Goal: Information Seeking & Learning: Learn about a topic

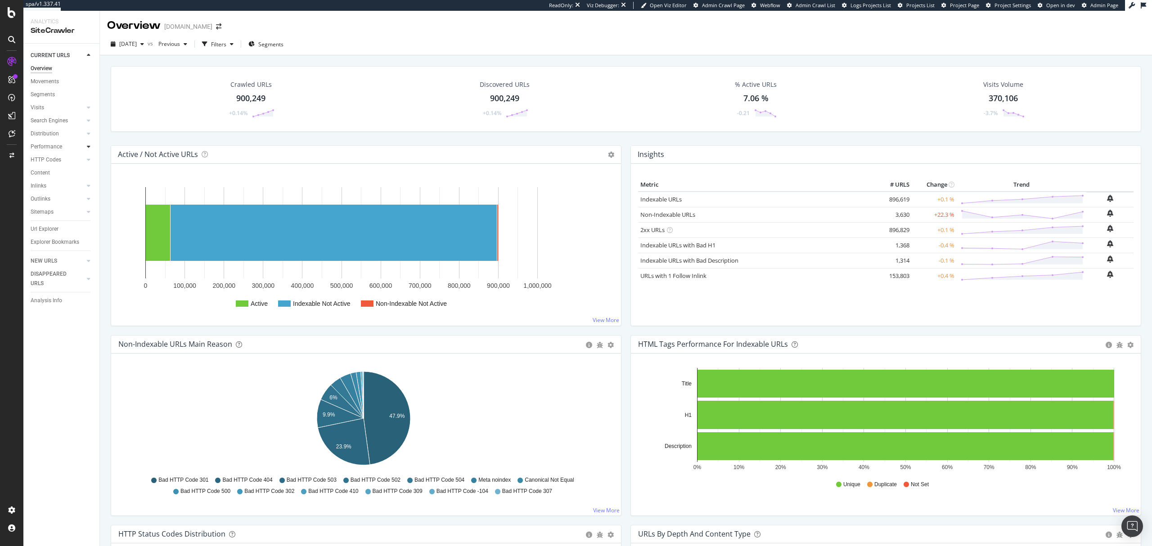
click at [89, 149] on icon at bounding box center [89, 146] width 4 height 5
click at [59, 173] on link "Segments" at bounding box center [64, 172] width 59 height 9
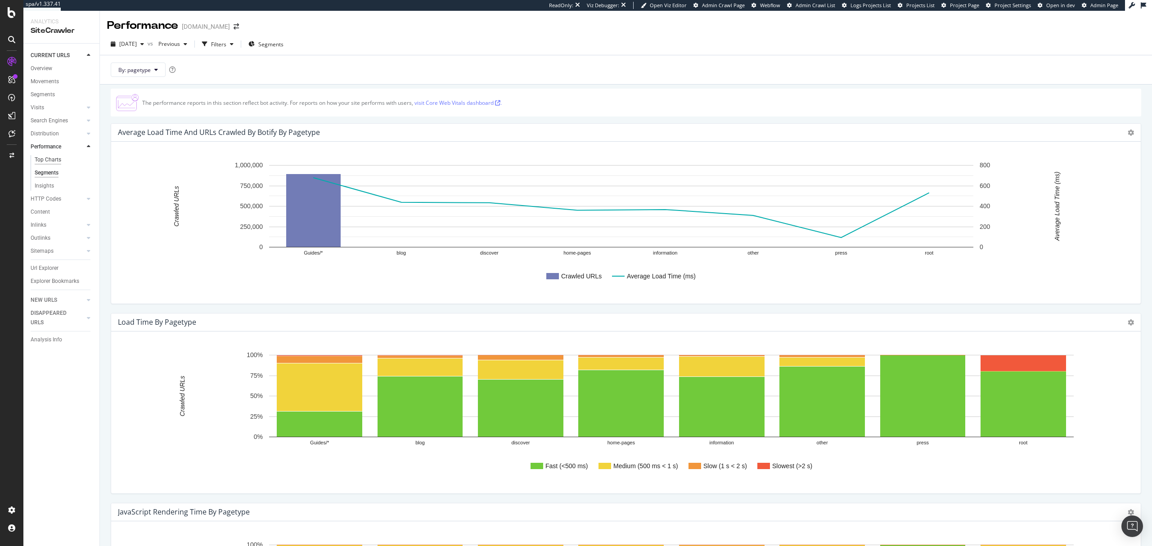
click at [52, 159] on div "Top Charts" at bounding box center [48, 159] width 27 height 9
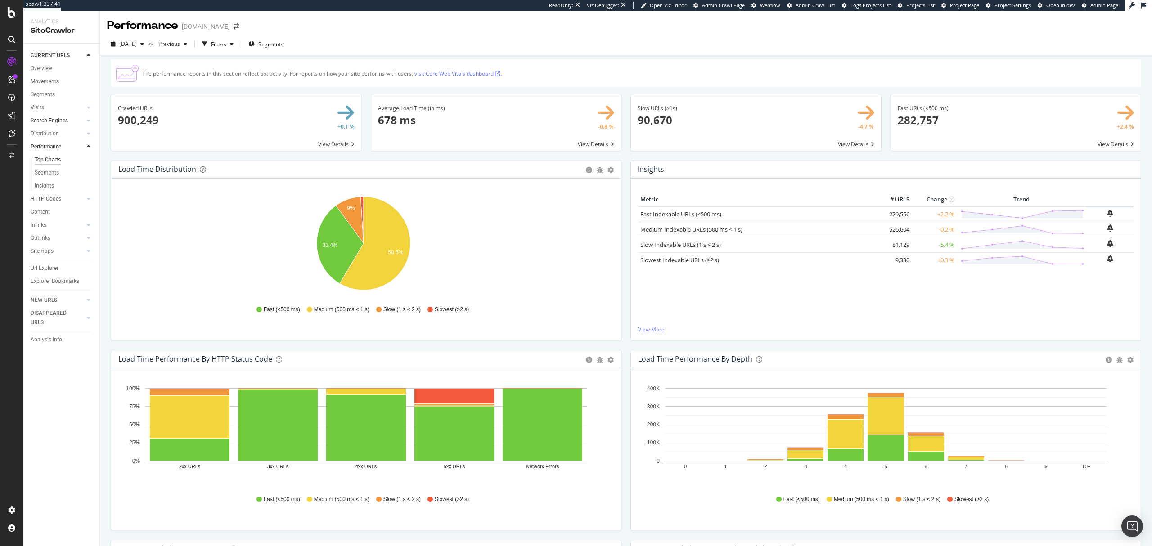
click at [54, 122] on div "Search Engines" at bounding box center [49, 120] width 37 height 9
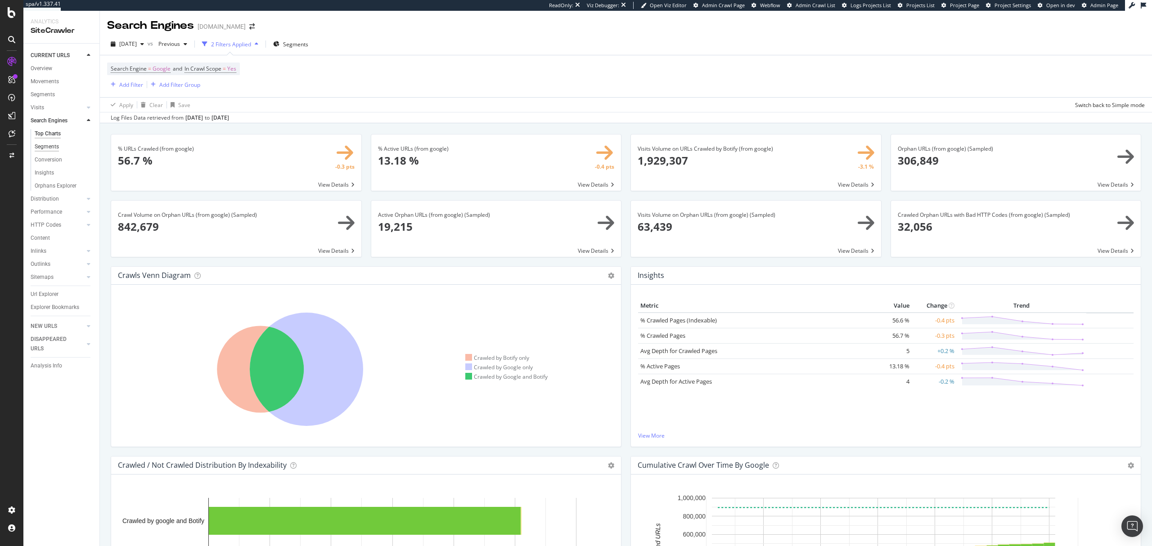
click at [53, 144] on div "Segments" at bounding box center [47, 146] width 24 height 9
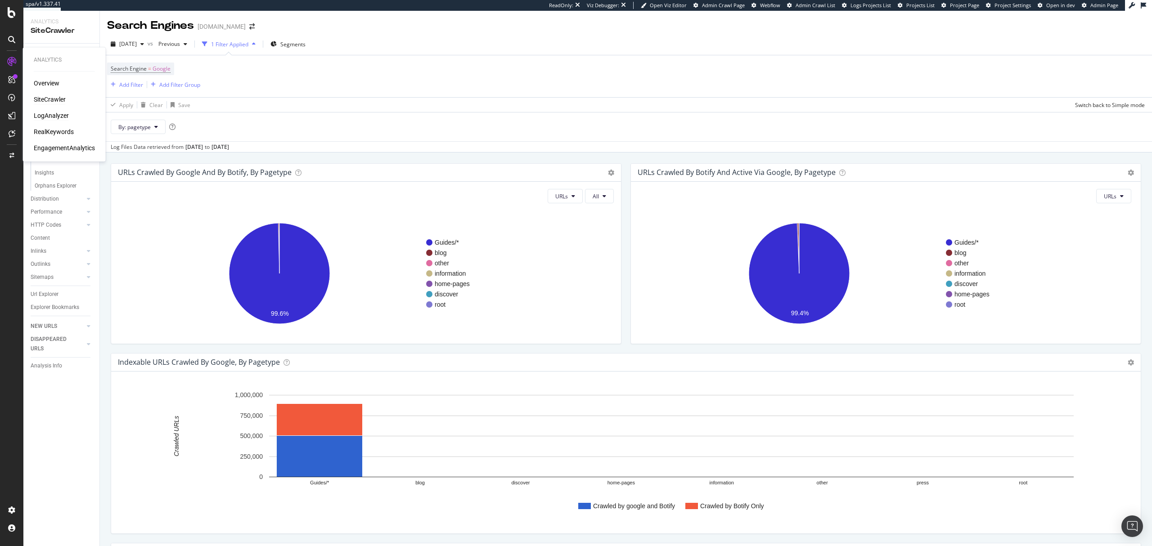
click at [56, 119] on div "LogAnalyzer" at bounding box center [51, 115] width 35 height 9
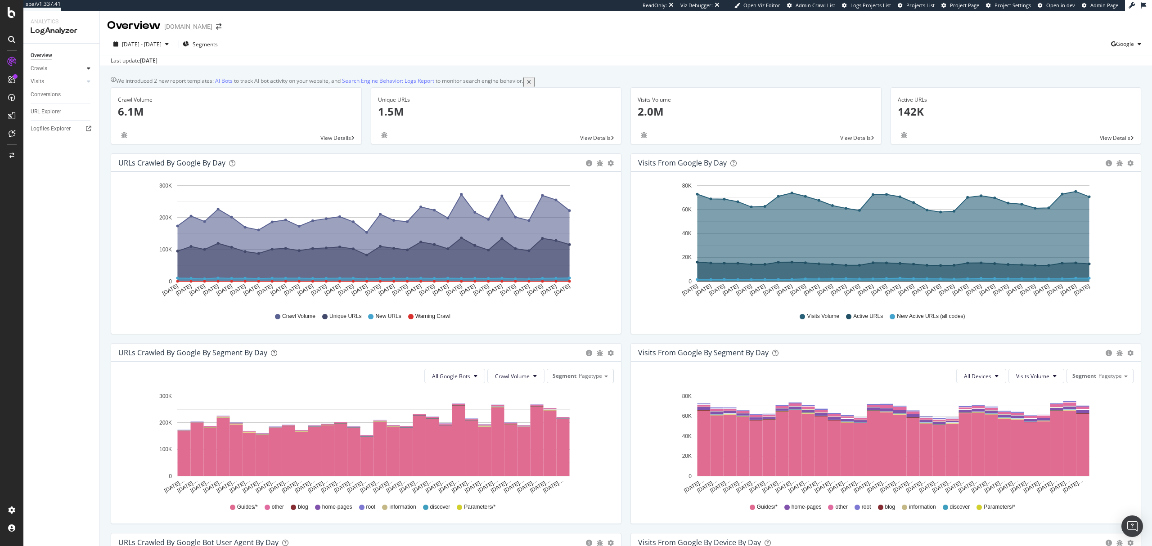
click at [89, 69] on icon at bounding box center [89, 68] width 4 height 5
click at [52, 127] on div "Resources" at bounding box center [47, 130] width 25 height 9
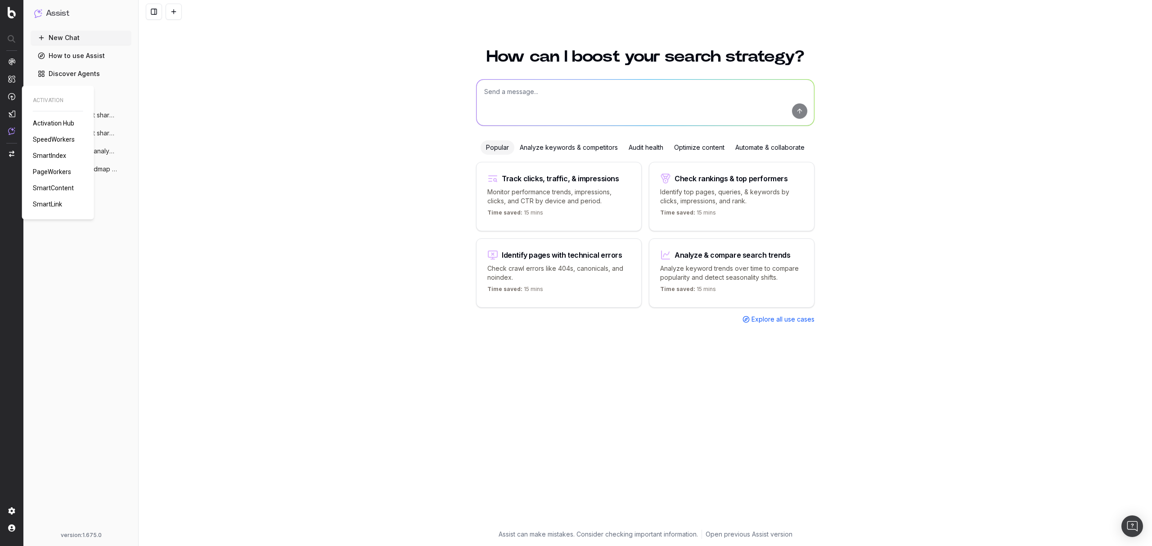
click at [62, 173] on span "PageWorkers" at bounding box center [52, 171] width 38 height 7
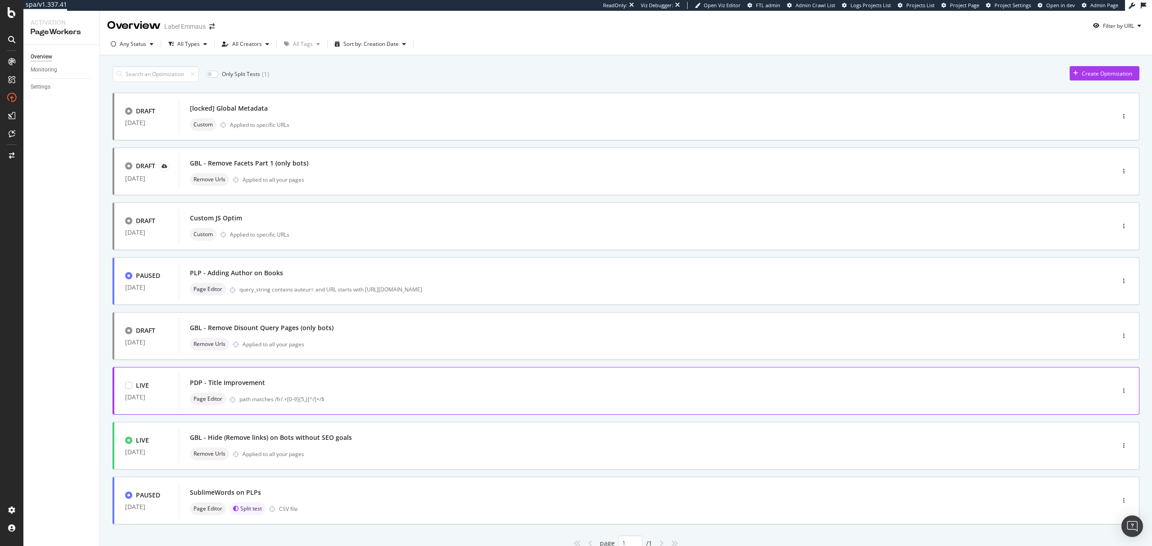
click at [501, 398] on div "path matches /fr/.+[0-9]{5,}[^/]+/$" at bounding box center [657, 400] width 837 height 8
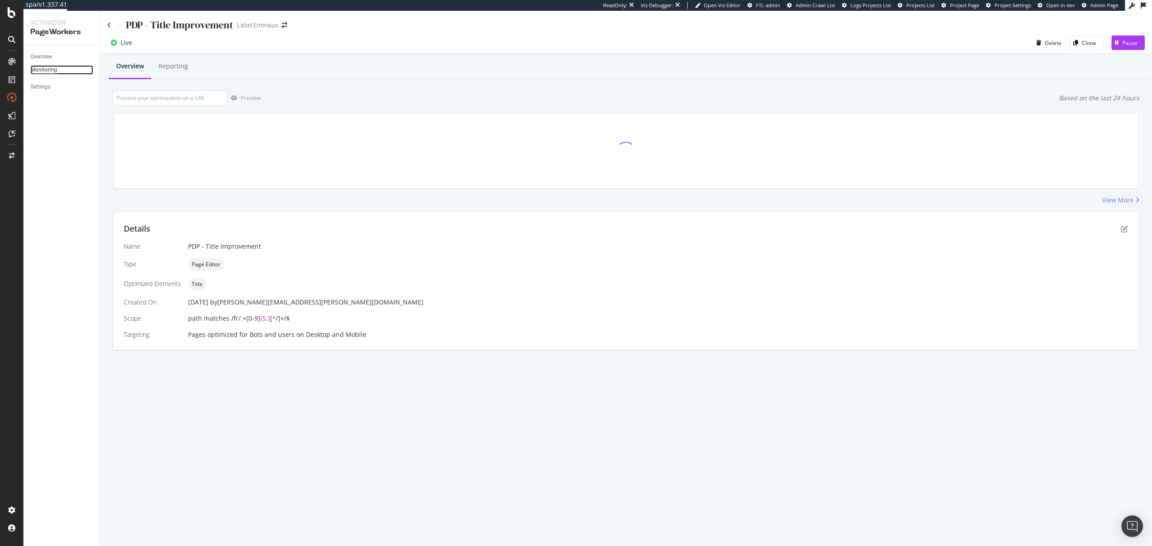
click at [43, 71] on div "Monitoring" at bounding box center [44, 69] width 27 height 9
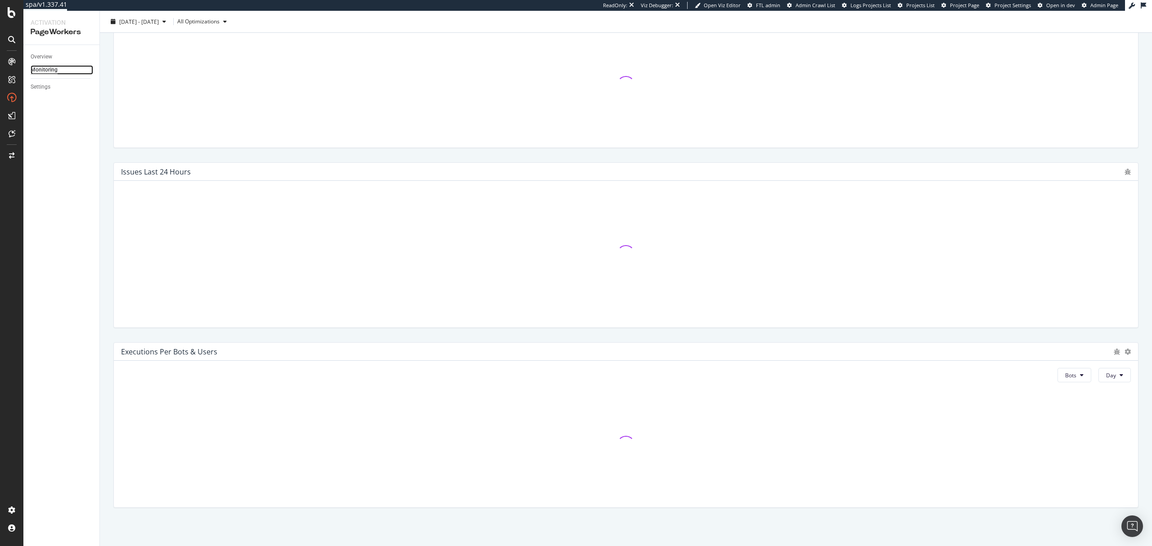
scroll to position [177, 0]
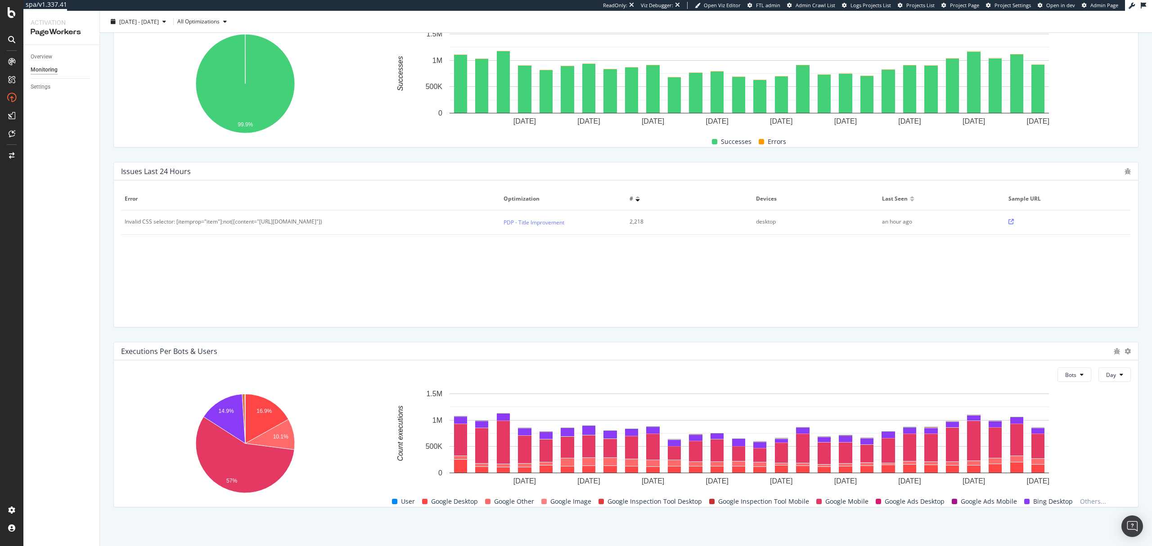
click at [1079, 502] on span "Others..." at bounding box center [1092, 501] width 33 height 11
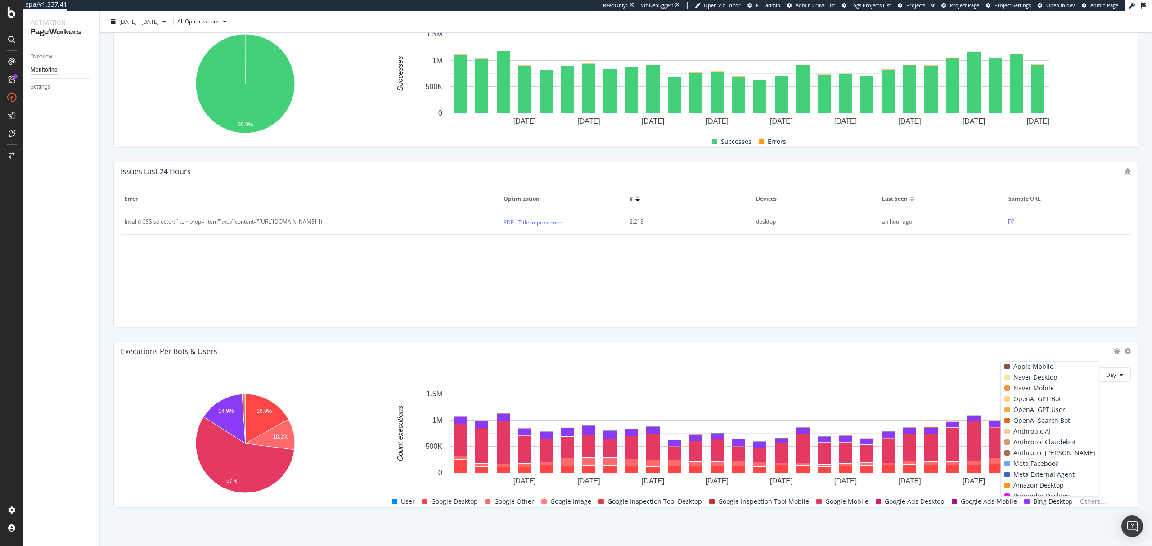
scroll to position [180, 0]
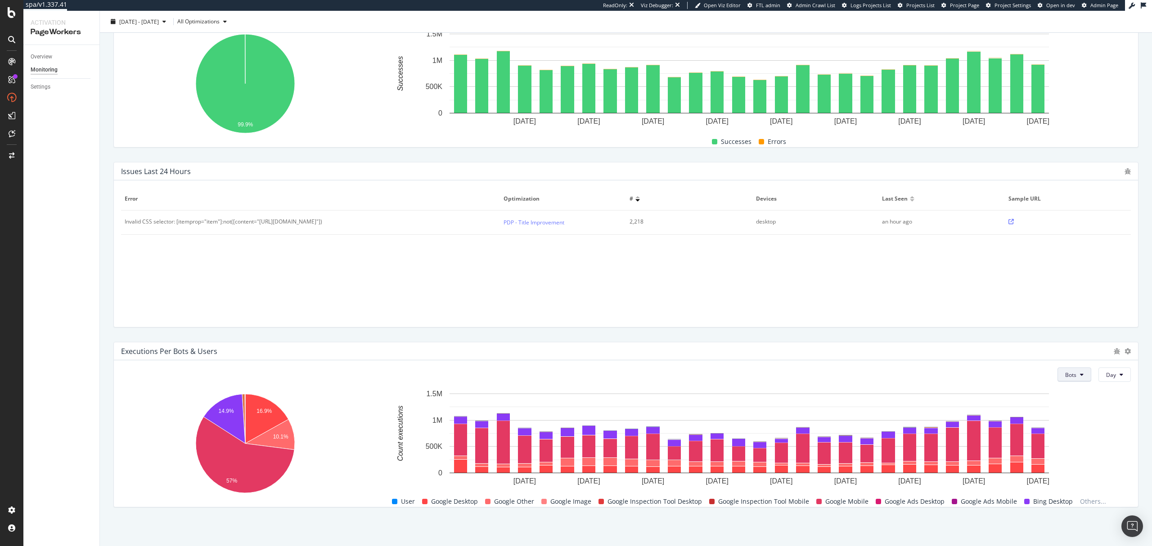
click at [1071, 371] on button "Bots" at bounding box center [1075, 375] width 34 height 14
click at [1106, 378] on span "Day" at bounding box center [1111, 375] width 10 height 8
click at [1125, 351] on icon at bounding box center [1128, 351] width 6 height 6
click at [1084, 359] on span "Table" at bounding box center [1090, 360] width 36 height 8
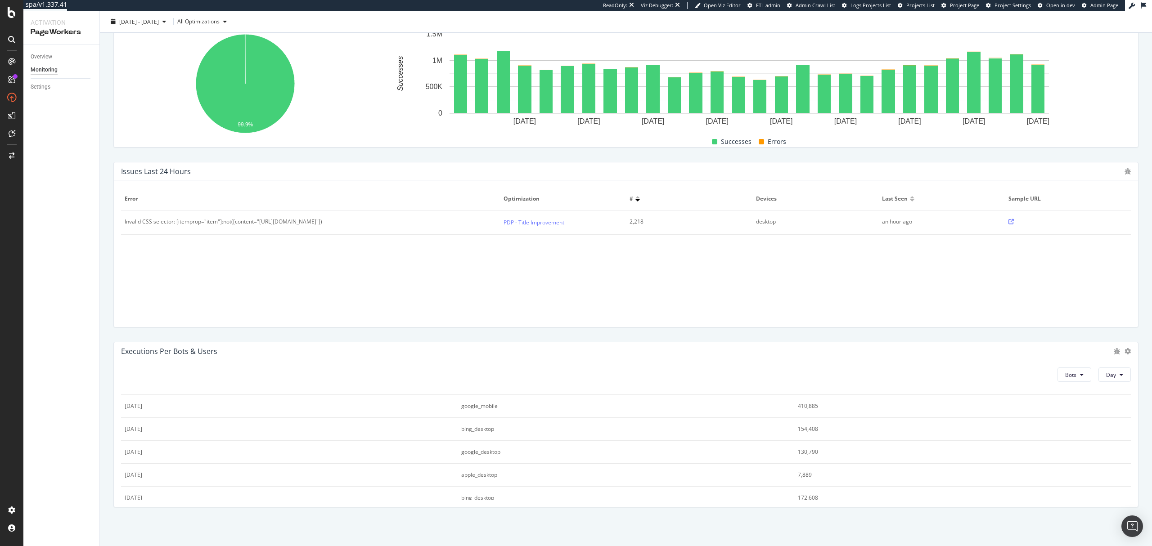
scroll to position [1020, 0]
click at [1120, 371] on button "Day" at bounding box center [1114, 375] width 32 height 14
click at [1111, 421] on div "Month" at bounding box center [1105, 425] width 31 height 13
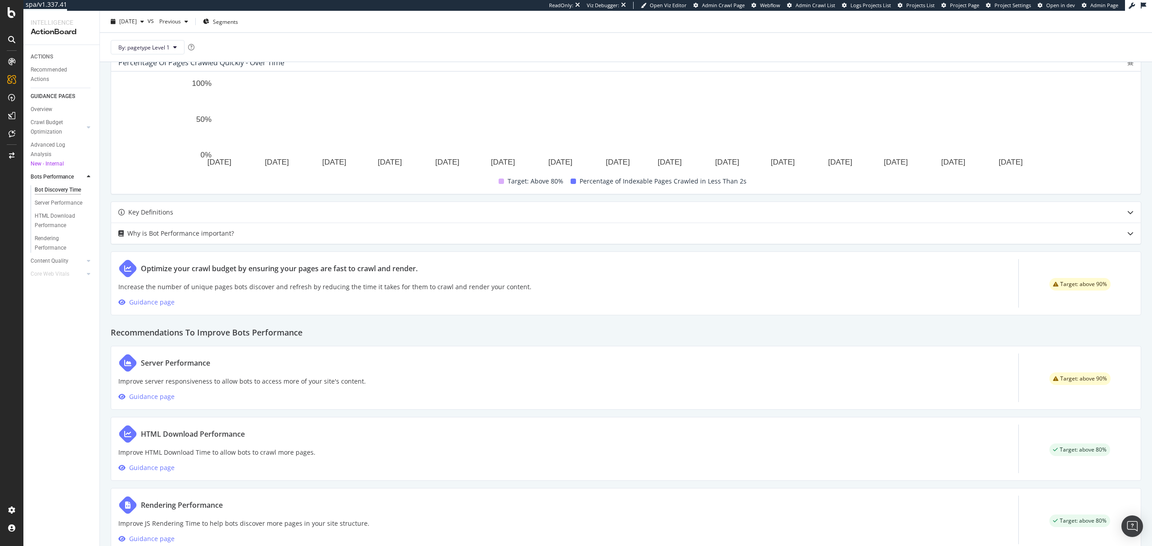
scroll to position [279, 0]
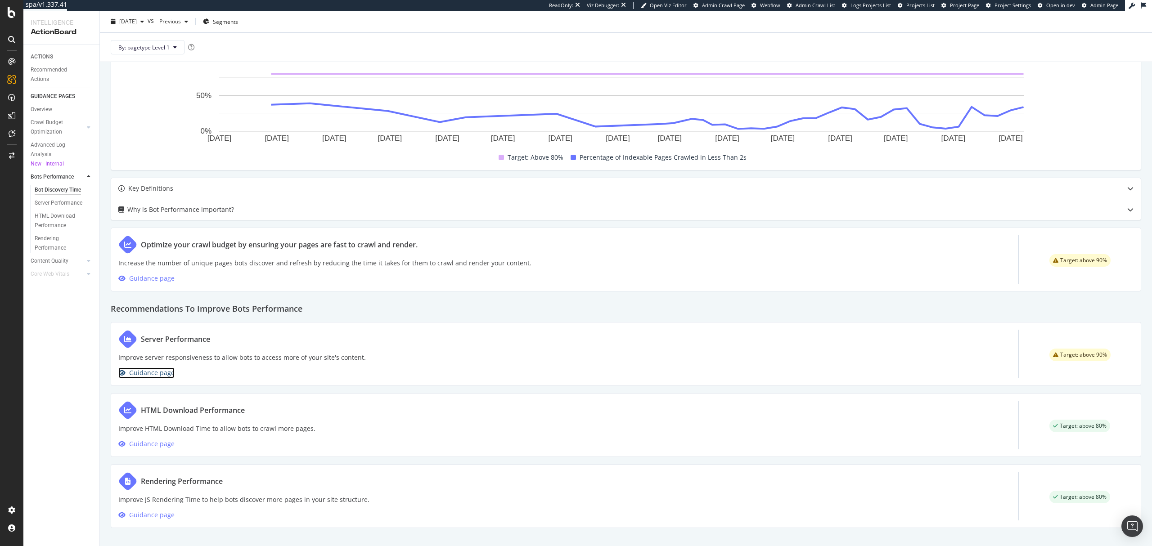
click at [161, 372] on div "Guidance page" at bounding box center [151, 373] width 45 height 11
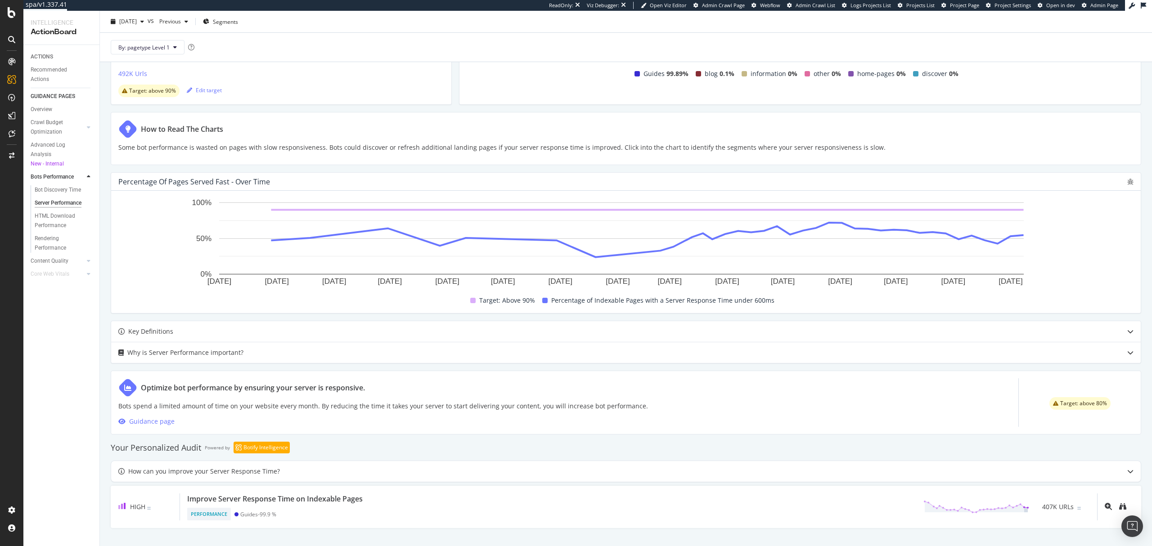
scroll to position [134, 0]
click at [67, 219] on div "HTML Download Performance" at bounding box center [61, 221] width 52 height 19
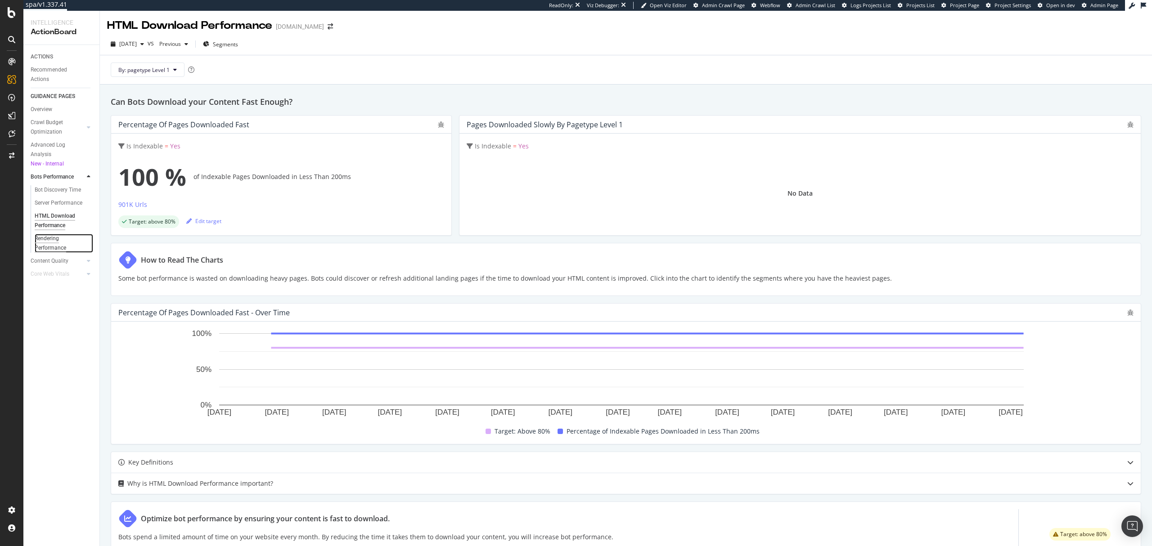
click at [62, 243] on div "Rendering Performance" at bounding box center [60, 243] width 50 height 19
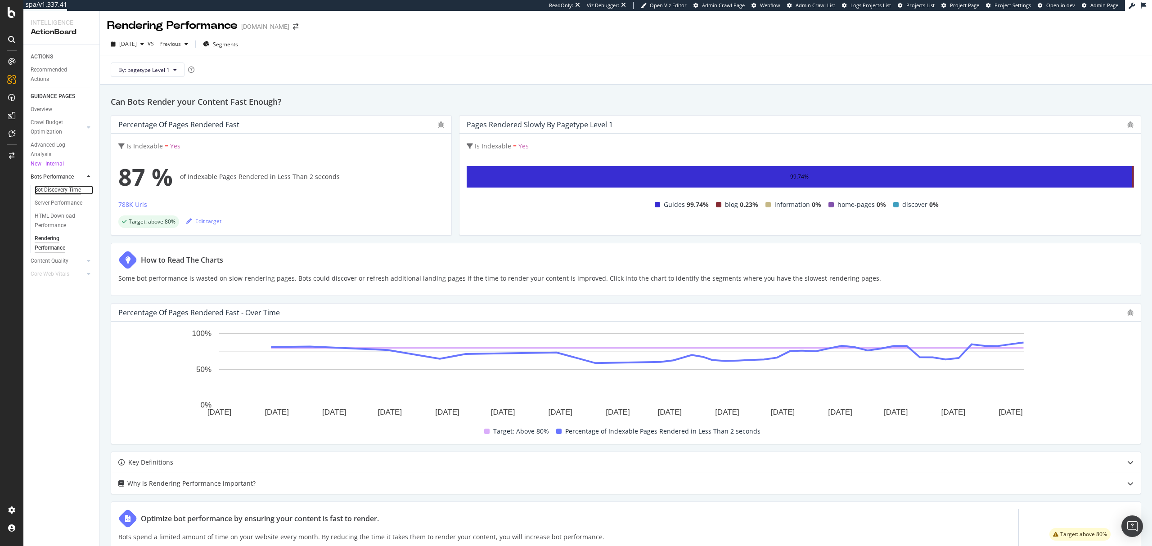
click at [61, 193] on div "Bot Discovery Time" at bounding box center [58, 189] width 46 height 9
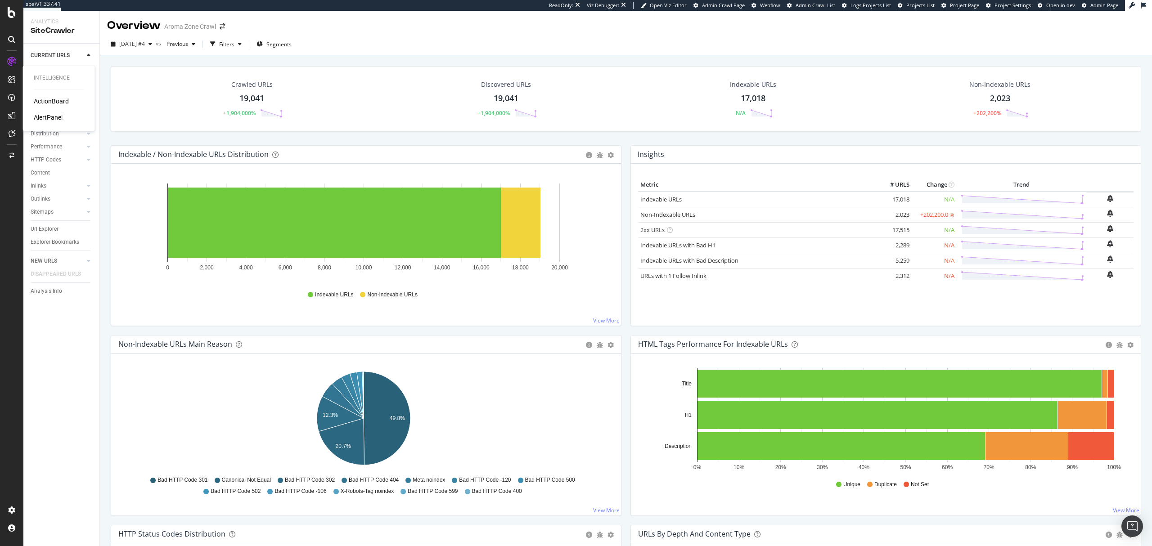
click at [51, 103] on div "ActionBoard" at bounding box center [51, 101] width 35 height 9
